Goal: Task Accomplishment & Management: Use online tool/utility

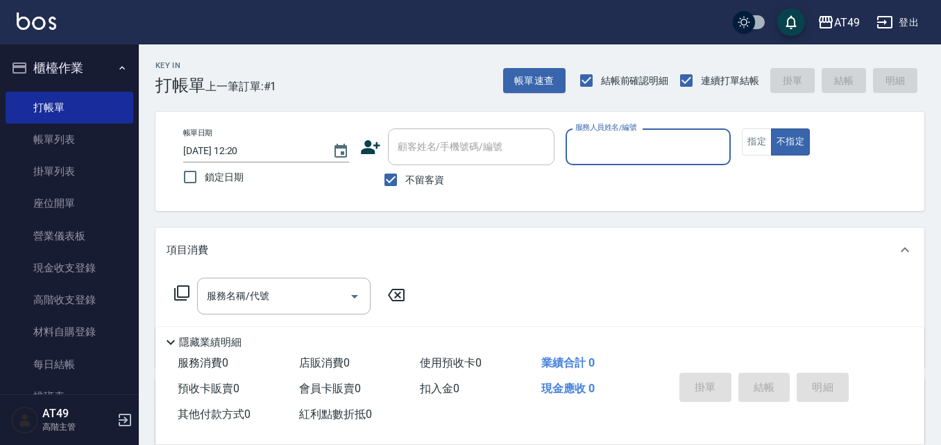
click at [653, 148] on input "服務人員姓名/編號" at bounding box center [648, 147] width 153 height 24
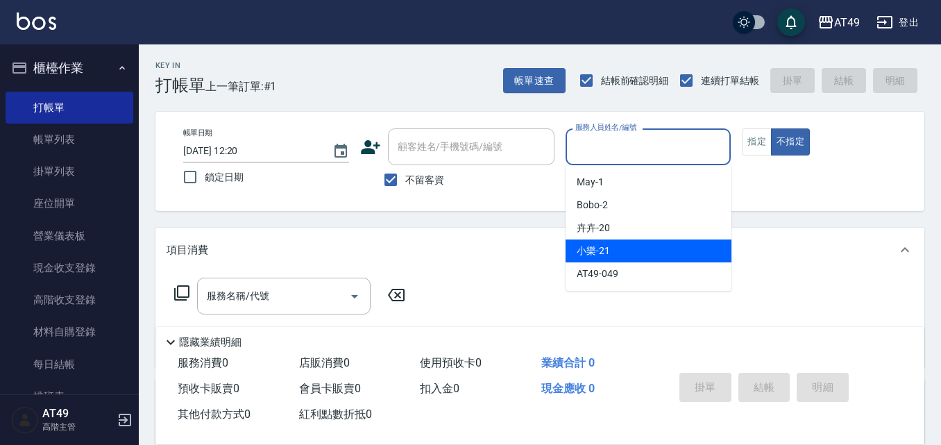
click at [624, 256] on div "小樂 -21" at bounding box center [649, 251] width 166 height 23
type input "小樂-21"
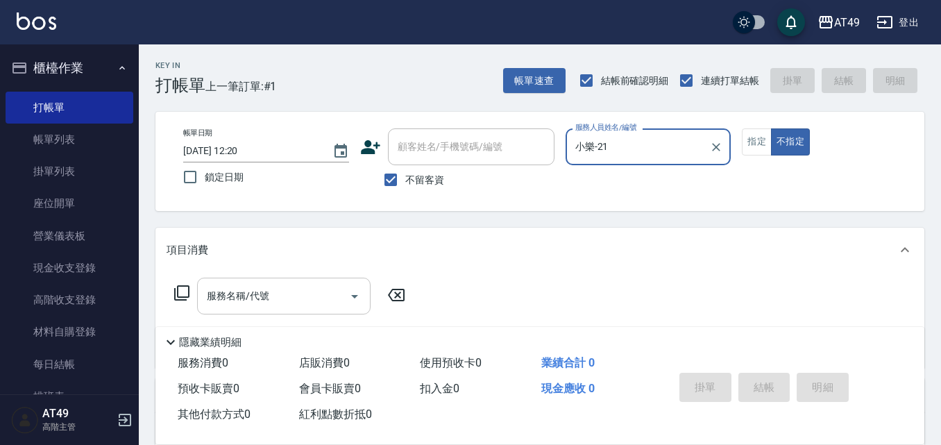
click at [357, 300] on icon "Open" at bounding box center [354, 296] width 17 height 17
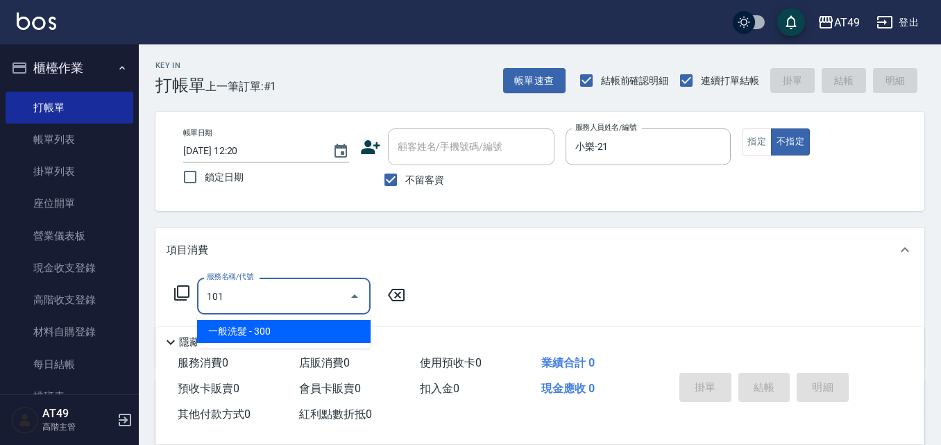
click at [241, 327] on span "一般洗髮 - 300" at bounding box center [284, 331] width 174 height 23
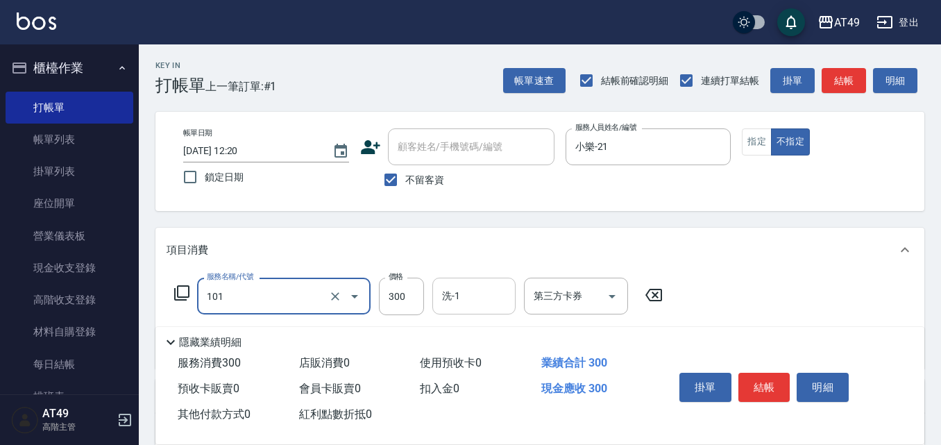
click at [498, 305] on input "洗-1" at bounding box center [474, 296] width 71 height 24
type input "一般洗髮(101)"
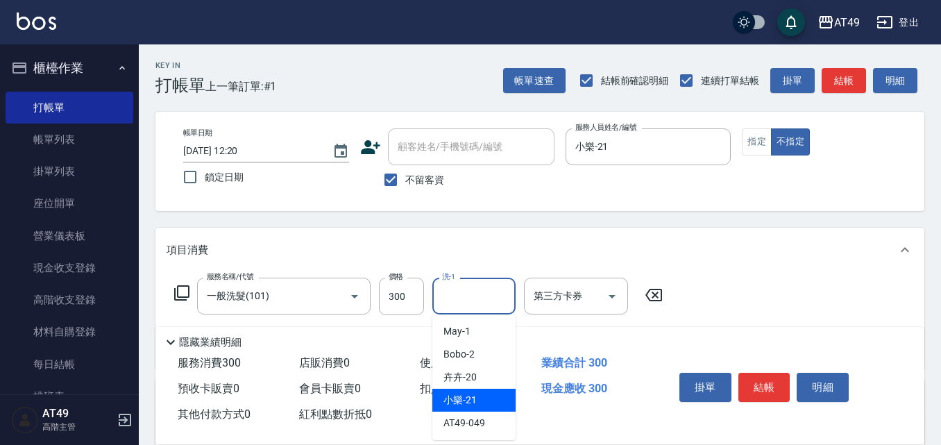
click at [507, 401] on div "小樂 -21" at bounding box center [474, 400] width 83 height 23
type input "小樂-21"
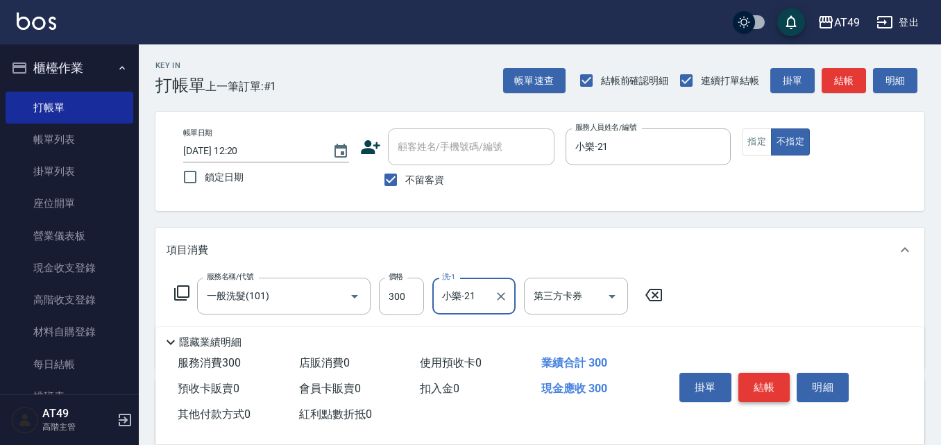
click at [775, 388] on button "結帳" at bounding box center [765, 387] width 52 height 29
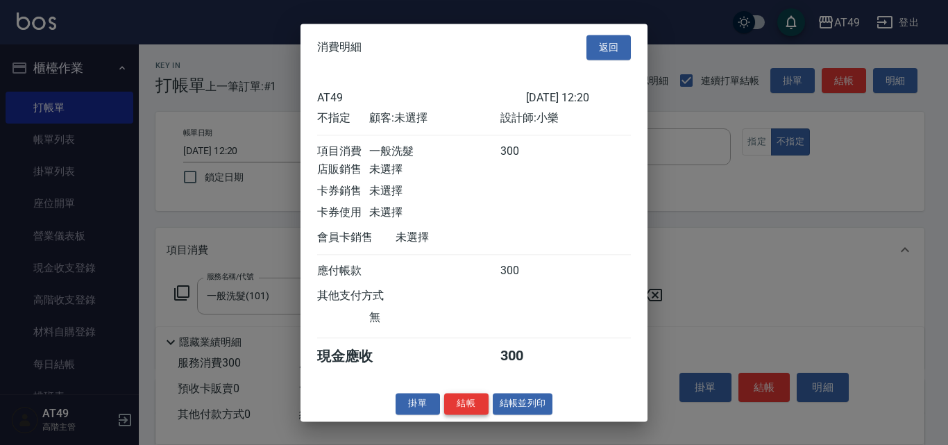
click at [469, 411] on button "結帳" at bounding box center [466, 404] width 44 height 22
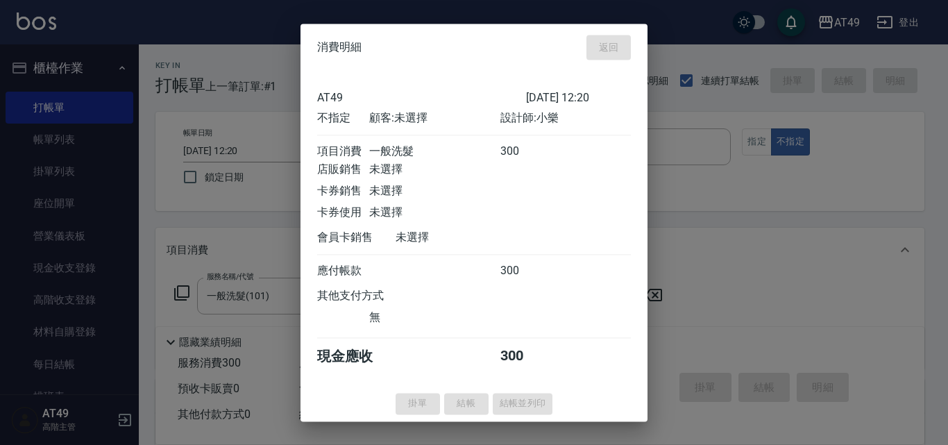
type input "[DATE] 13:42"
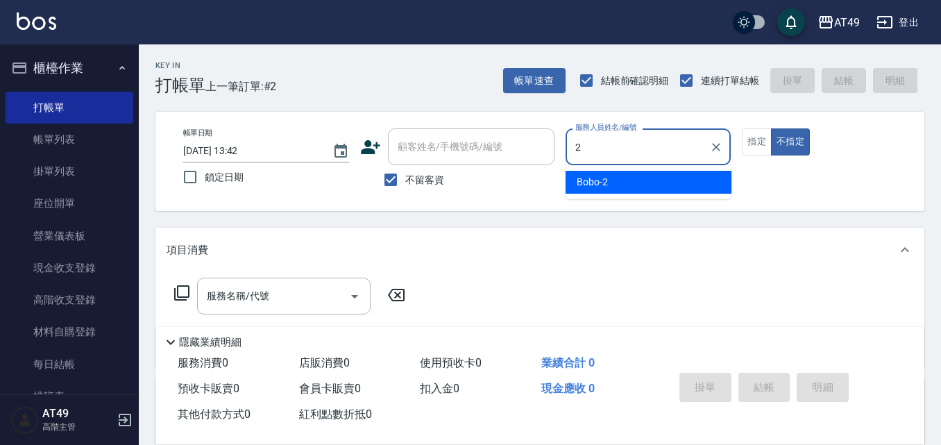
type input "Bobo-2"
type button "false"
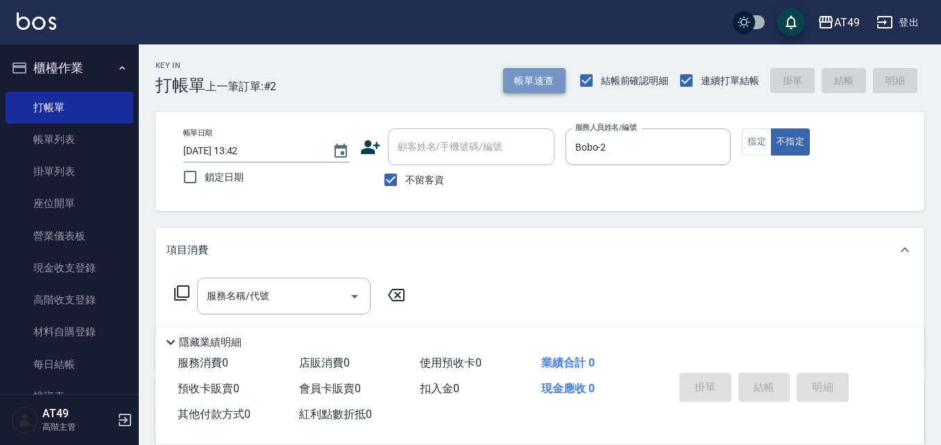
click at [539, 87] on button "帳單速查" at bounding box center [534, 81] width 62 height 26
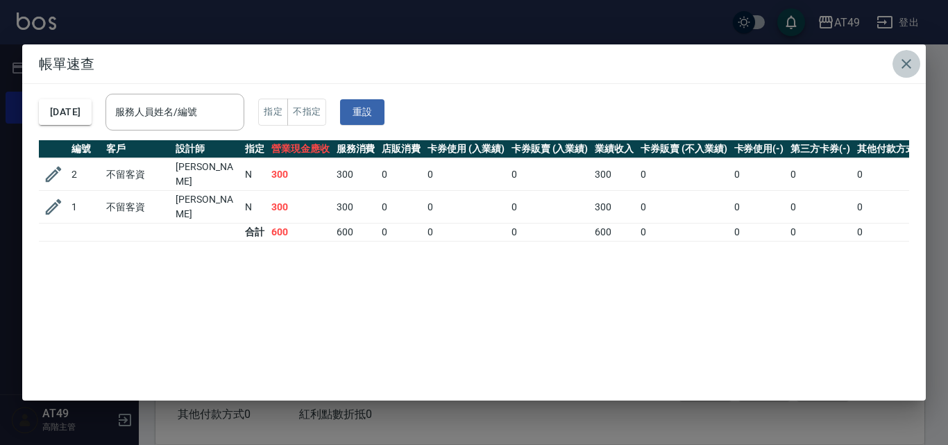
click at [905, 67] on icon "button" at bounding box center [906, 64] width 17 height 17
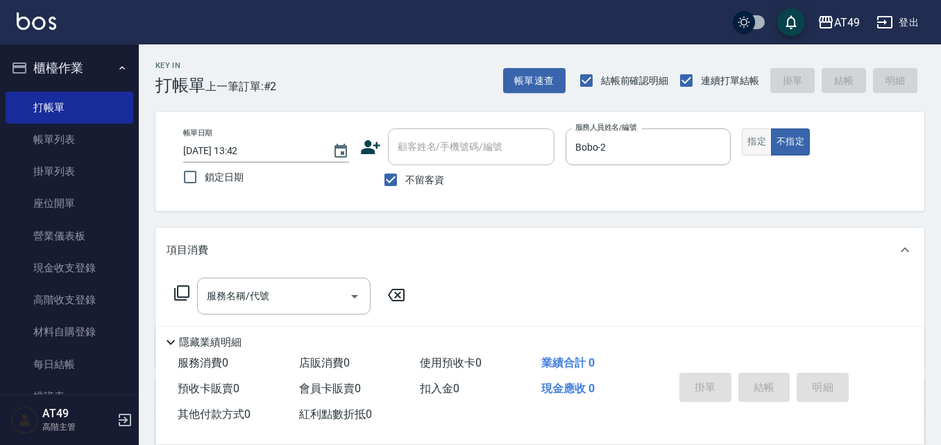
click at [758, 146] on button "指定" at bounding box center [757, 141] width 30 height 27
click at [218, 310] on div "服務名稱/代號" at bounding box center [284, 296] width 174 height 37
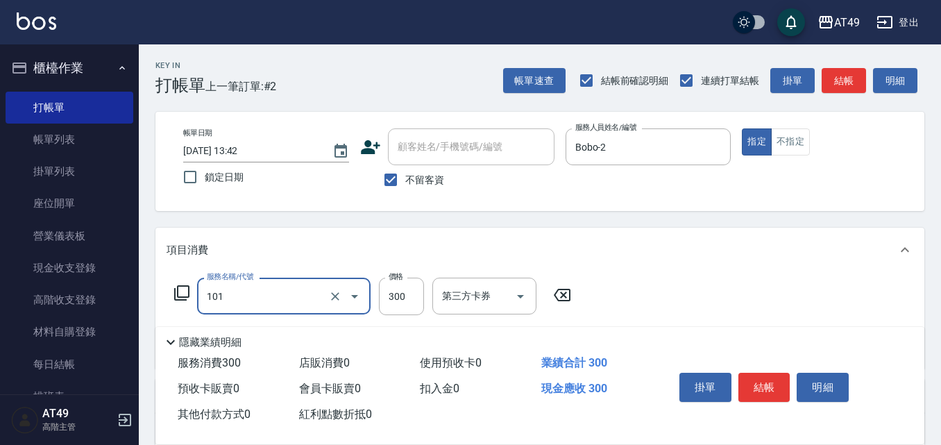
type input "一般洗髮(101)"
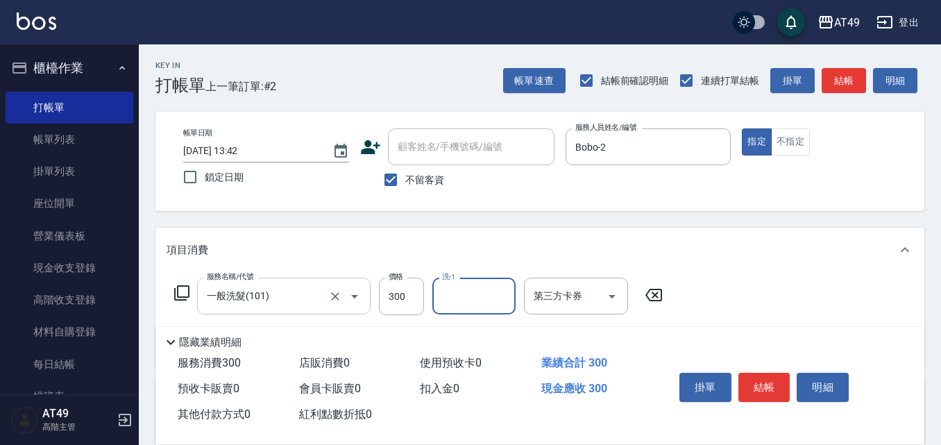
type input "2"
click at [653, 292] on icon at bounding box center [654, 295] width 17 height 12
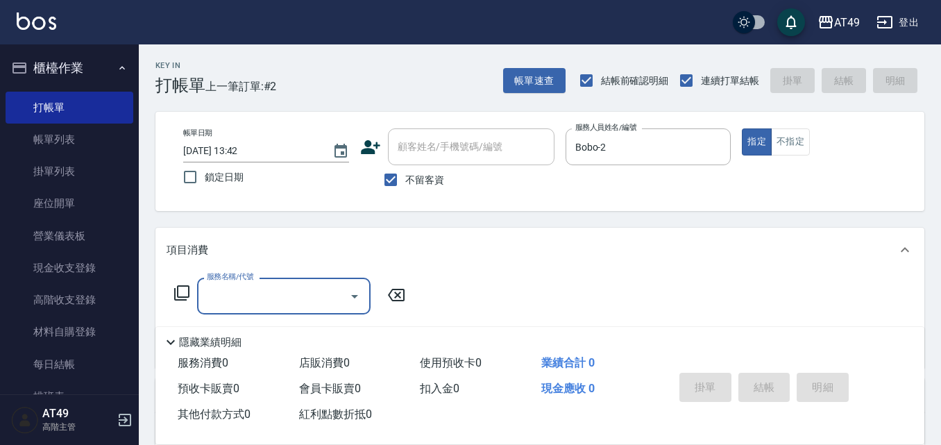
click at [317, 305] on input "服務名稱/代號" at bounding box center [273, 296] width 140 height 24
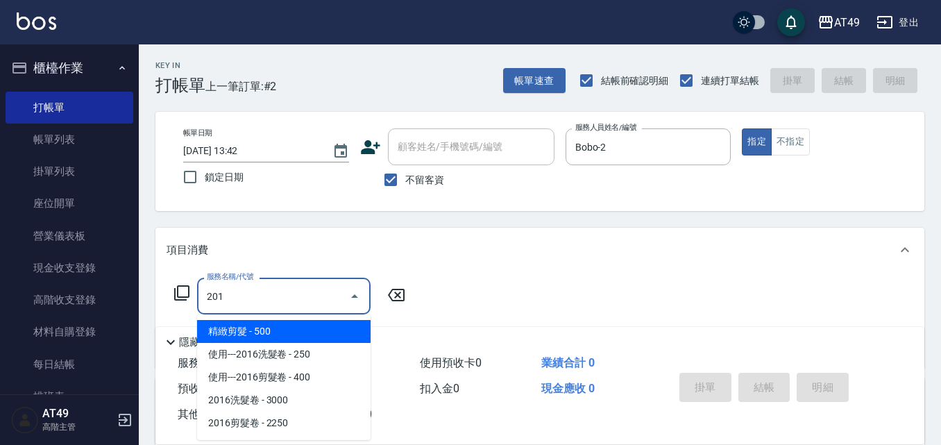
type input "精緻剪髮(201)"
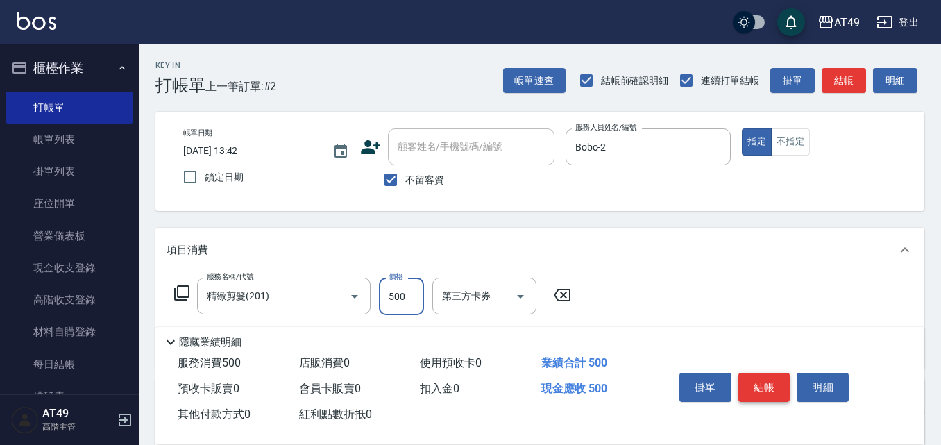
click at [762, 375] on button "結帳" at bounding box center [765, 387] width 52 height 29
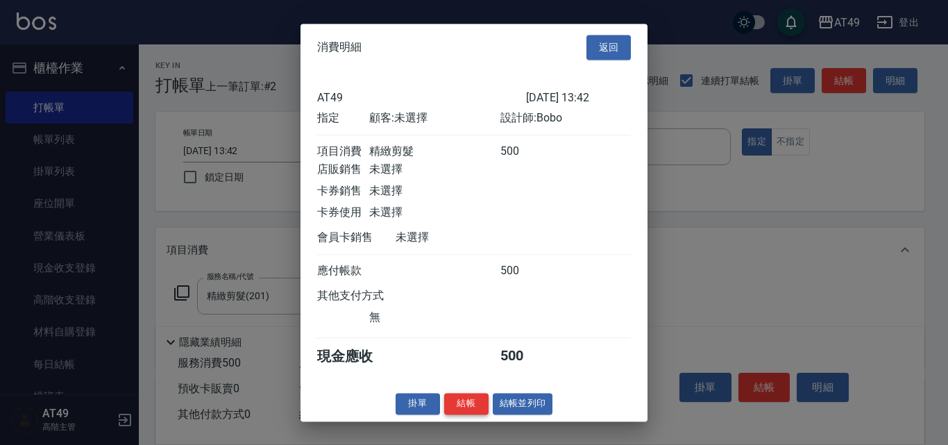
click at [446, 409] on button "結帳" at bounding box center [466, 404] width 44 height 22
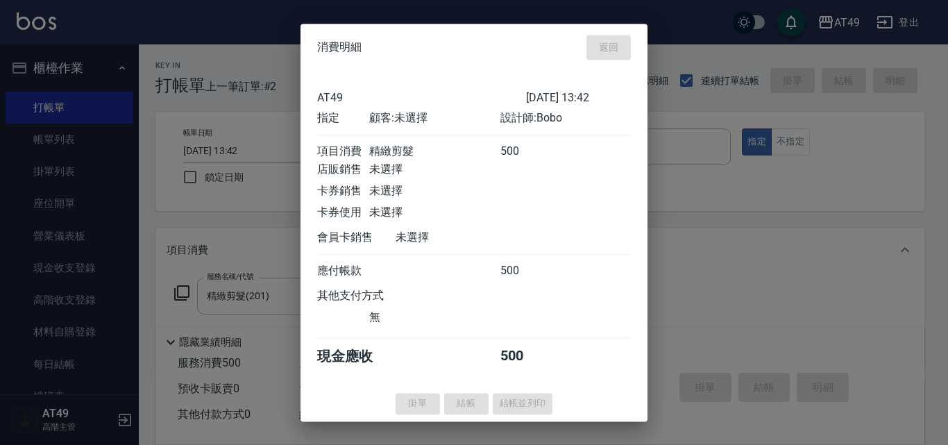
type input "[DATE] 14:11"
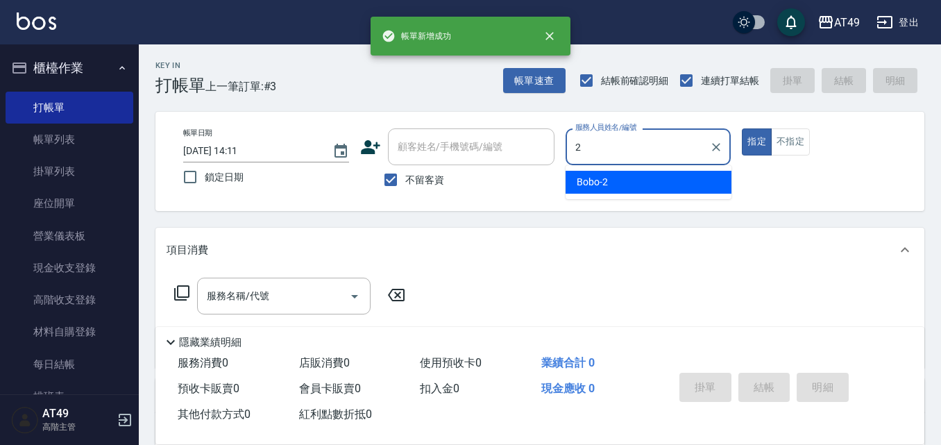
type input "Bobo-2"
type button "true"
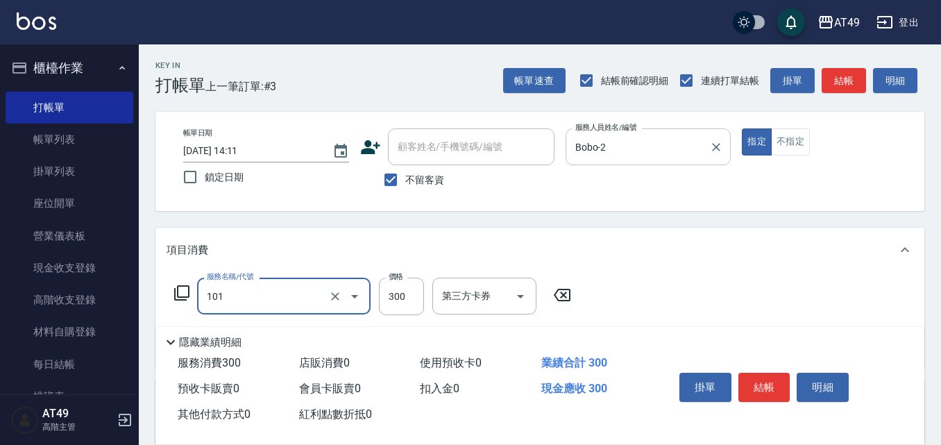
type input "一般洗髮(101)"
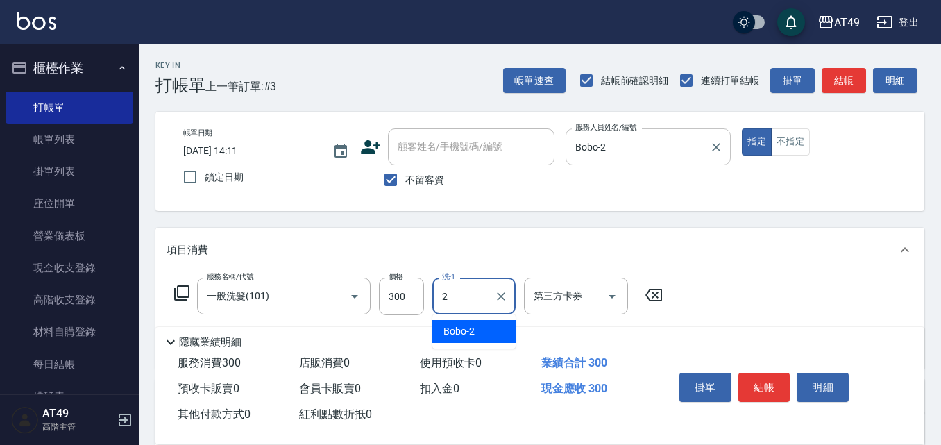
type input "Bobo-2"
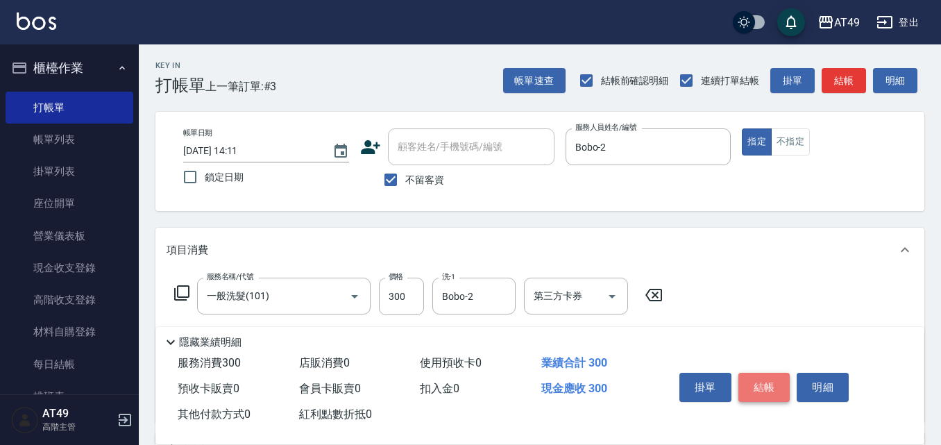
click at [763, 373] on button "結帳" at bounding box center [765, 387] width 52 height 29
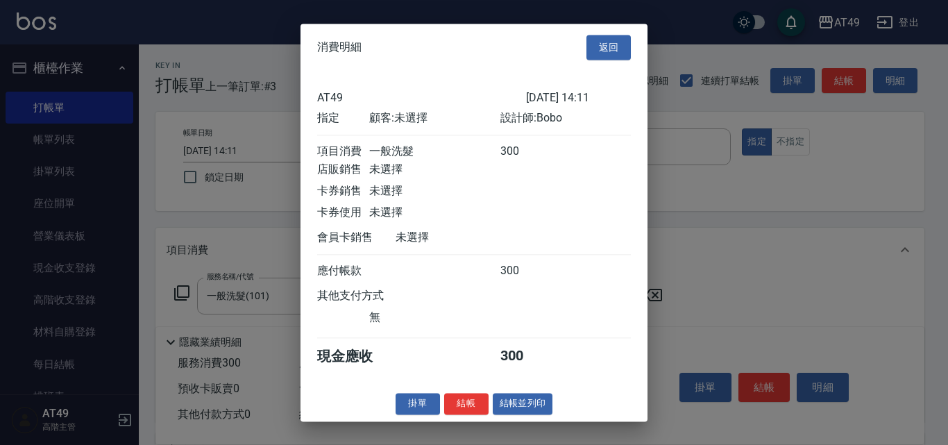
click at [475, 421] on div "消費明細 返回 AT49 [DATE] 14:11 指定 顧客: 未選擇 設計師: Bobo 項目消費 一般洗髮 300 店販銷售 未選擇 卡券銷售 未選擇 …" at bounding box center [474, 223] width 347 height 398
click at [474, 414] on button "結帳" at bounding box center [466, 404] width 44 height 22
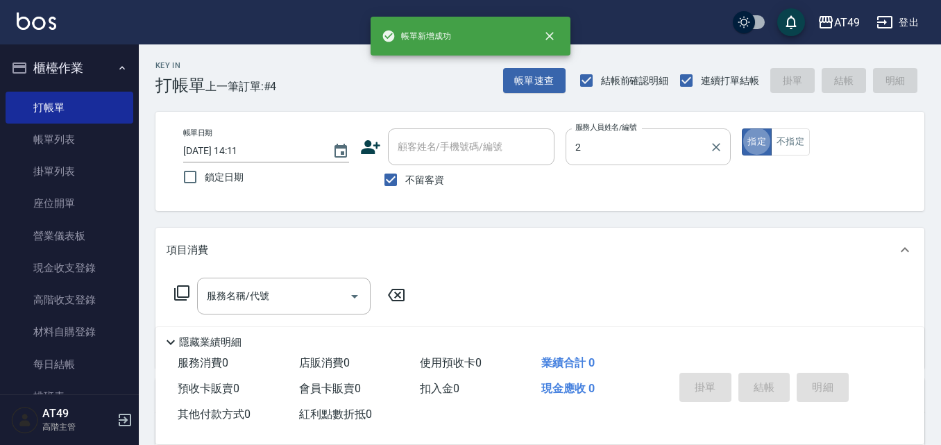
type input "Bobo-2"
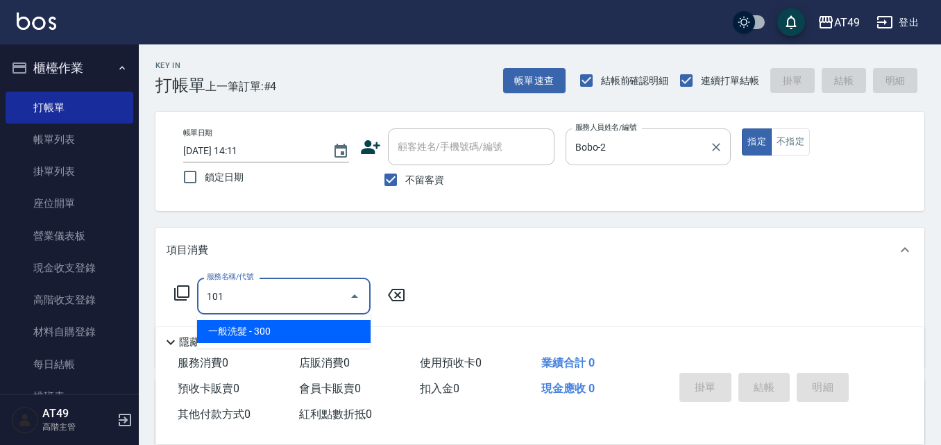
type input "一般洗髮(101)"
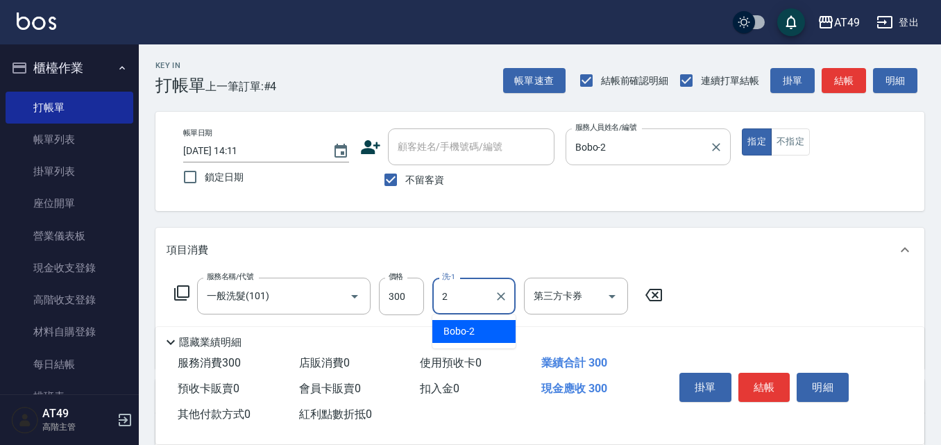
type input "Bobo-2"
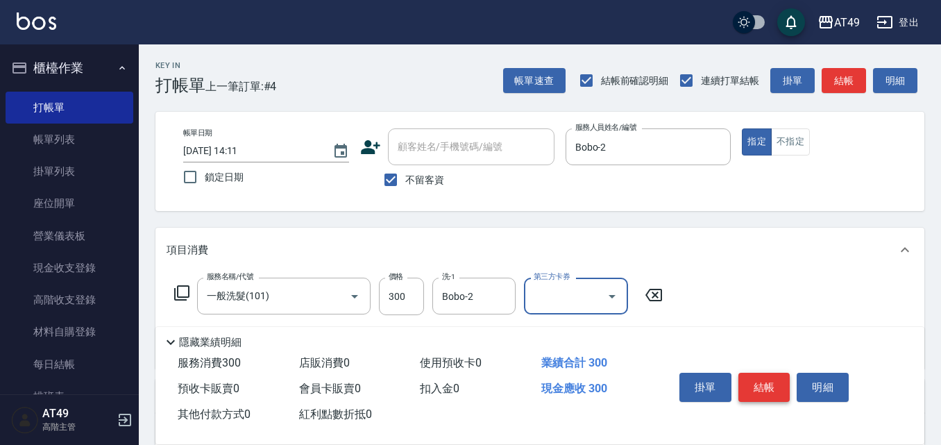
click at [773, 380] on button "結帳" at bounding box center [765, 387] width 52 height 29
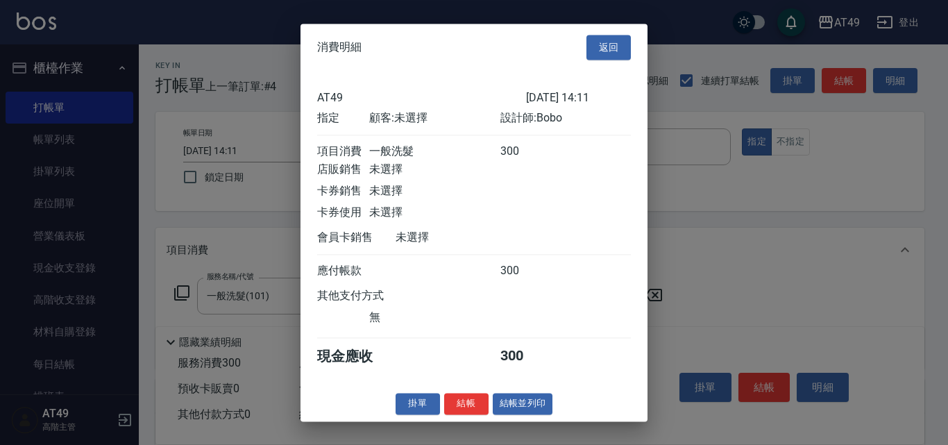
click at [485, 410] on button "結帳" at bounding box center [466, 404] width 44 height 22
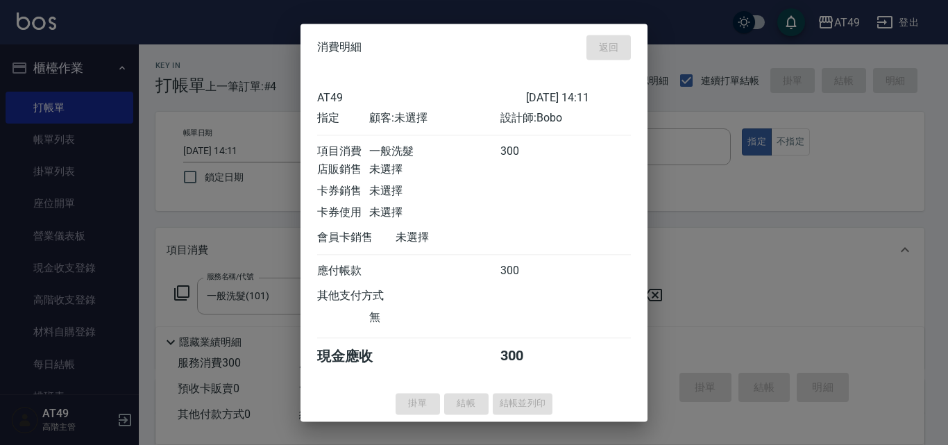
type input "[DATE] 14:12"
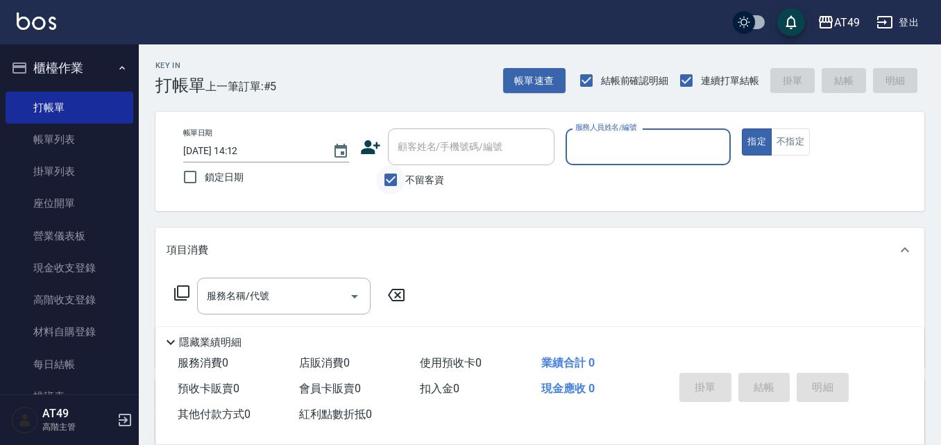
drag, startPoint x: 400, startPoint y: 183, endPoint x: 412, endPoint y: 150, distance: 35.4
click at [400, 181] on input "不留客資" at bounding box center [390, 179] width 29 height 29
checkbox input "false"
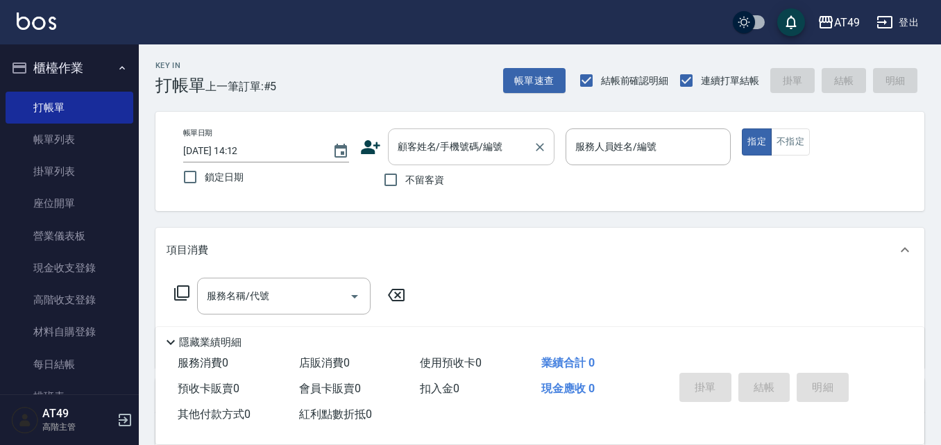
click at [412, 150] on input "顧客姓名/手機號碼/編號" at bounding box center [460, 147] width 133 height 24
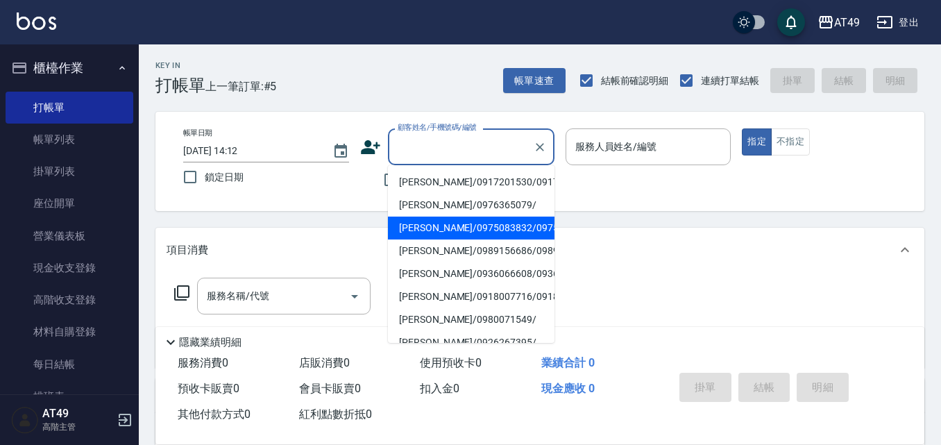
click at [464, 240] on li "[PERSON_NAME]/0975083832/0975083832" at bounding box center [471, 228] width 167 height 23
type input "[PERSON_NAME]/0975083832/0975083832"
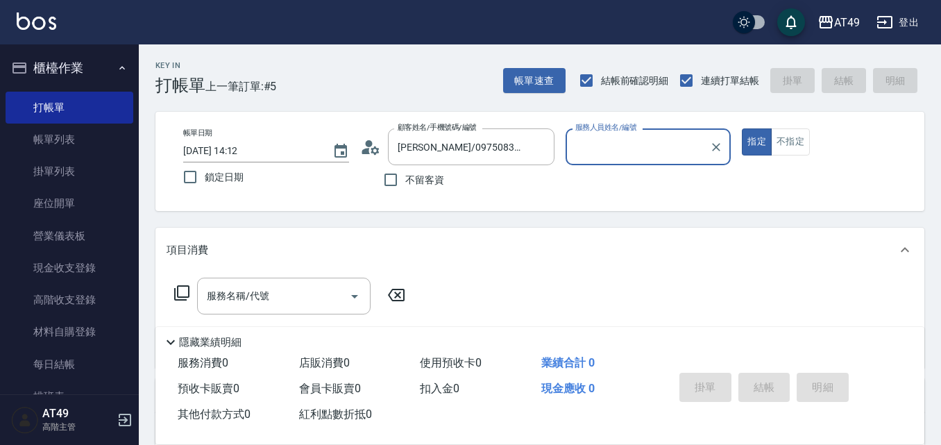
type input "Bobo-2"
click at [376, 147] on icon at bounding box center [370, 147] width 21 height 21
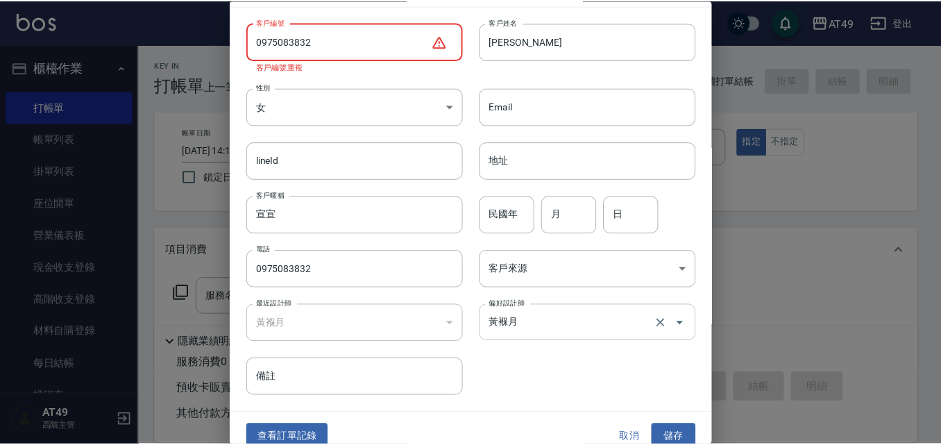
scroll to position [47, 0]
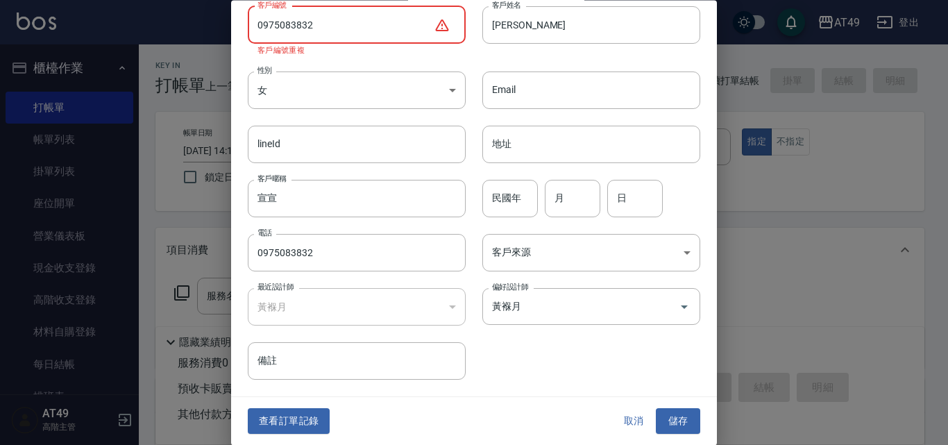
click at [314, 421] on button "查看訂單記錄" at bounding box center [289, 422] width 82 height 26
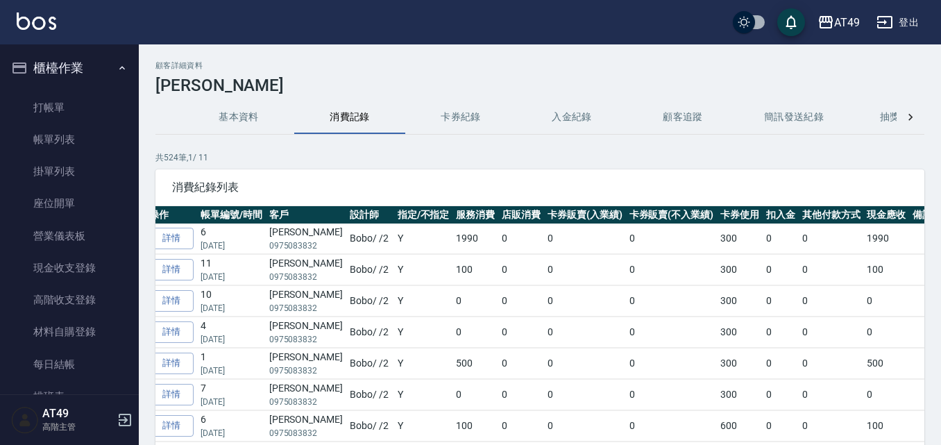
scroll to position [0, 37]
click at [37, 103] on link "打帳單" at bounding box center [70, 108] width 128 height 32
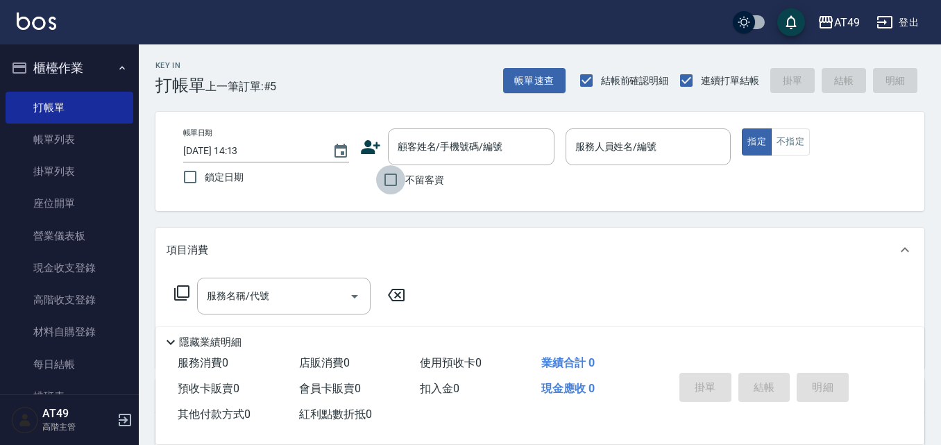
click at [399, 183] on input "不留客資" at bounding box center [390, 179] width 29 height 29
checkbox input "true"
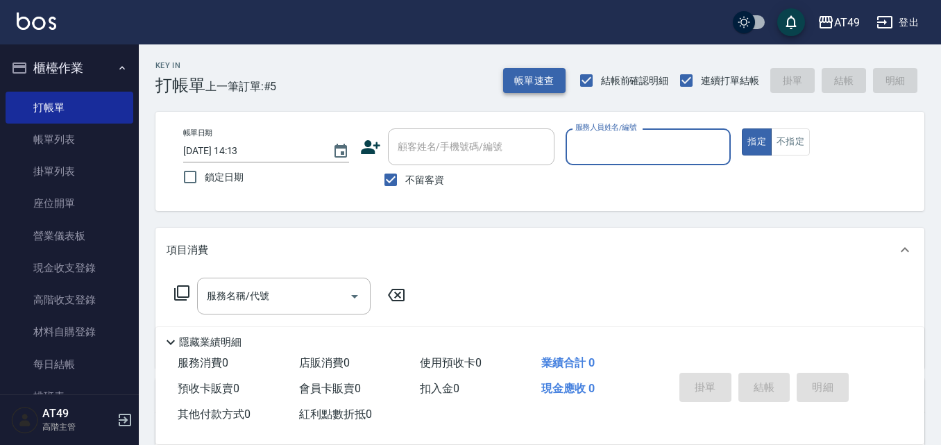
click at [517, 79] on button "帳單速查" at bounding box center [534, 81] width 62 height 26
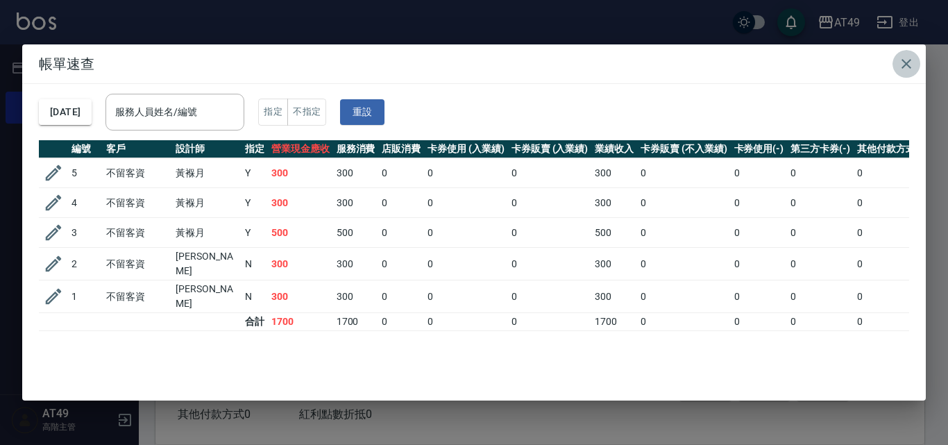
click at [907, 65] on icon "button" at bounding box center [907, 64] width 10 height 10
